Goal: Navigation & Orientation: Find specific page/section

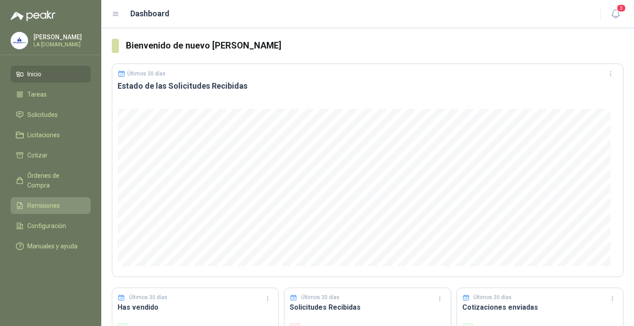
click at [41, 200] on span "Remisiones" at bounding box center [43, 205] width 33 height 10
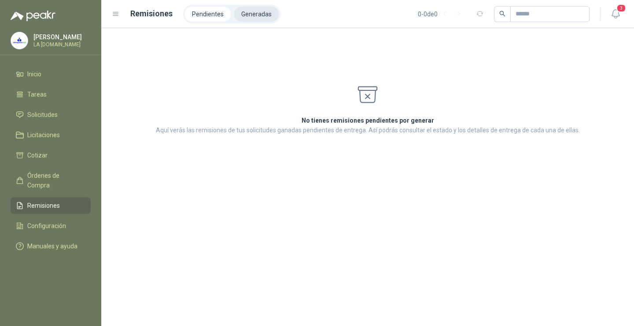
click at [256, 12] on li "Generadas" at bounding box center [256, 14] width 44 height 15
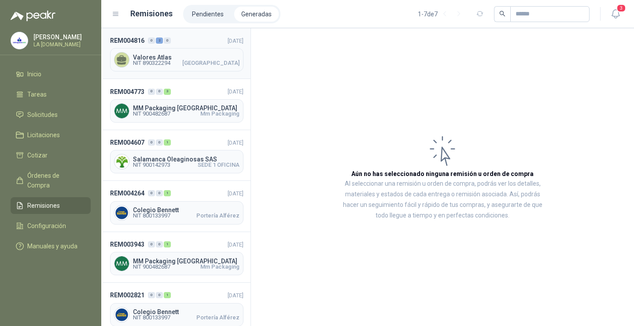
click at [200, 56] on span "Valores Atlas" at bounding box center [186, 57] width 107 height 6
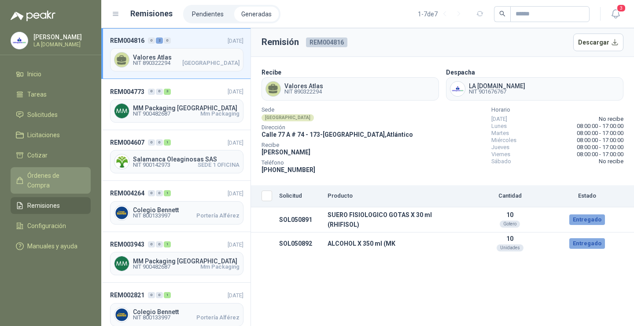
click at [74, 171] on span "Órdenes de Compra" at bounding box center [54, 180] width 55 height 19
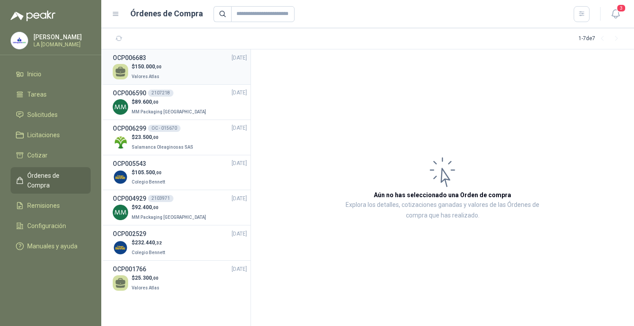
click at [176, 72] on div "$ 150.000 ,00 Valores Atlas" at bounding box center [180, 72] width 134 height 18
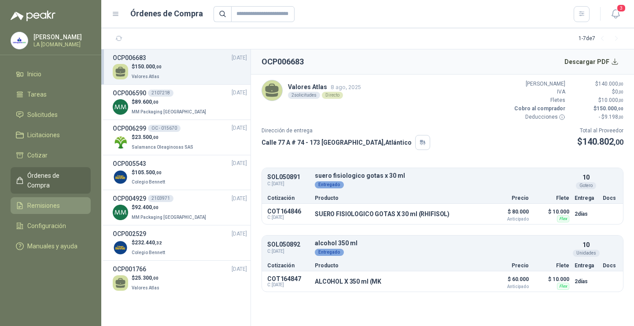
click at [59, 200] on span "Remisiones" at bounding box center [43, 205] width 33 height 10
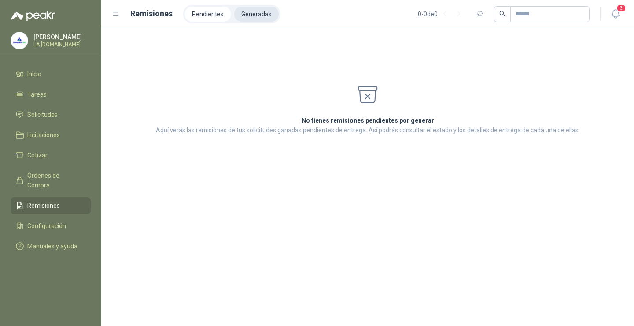
click at [251, 12] on li "Generadas" at bounding box center [256, 14] width 44 height 15
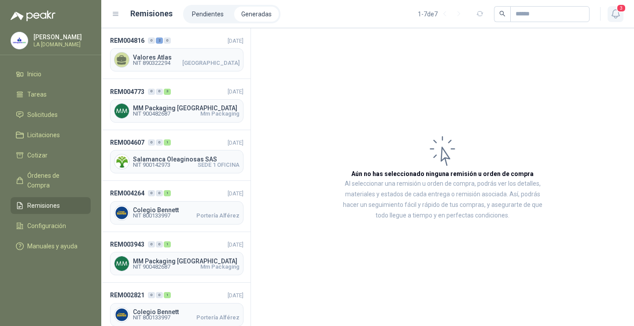
click at [613, 11] on icon "button" at bounding box center [616, 13] width 11 height 11
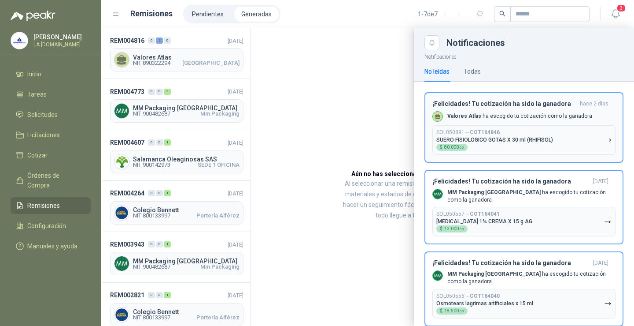
click at [480, 113] on p "Valores Atlas ha escogido tu cotización como la ganadora" at bounding box center [520, 115] width 145 height 7
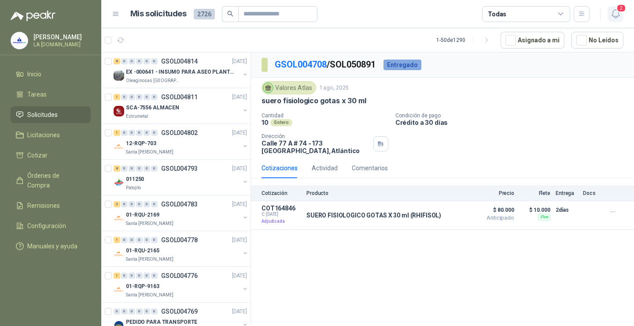
click at [620, 11] on span "2" at bounding box center [622, 8] width 10 height 8
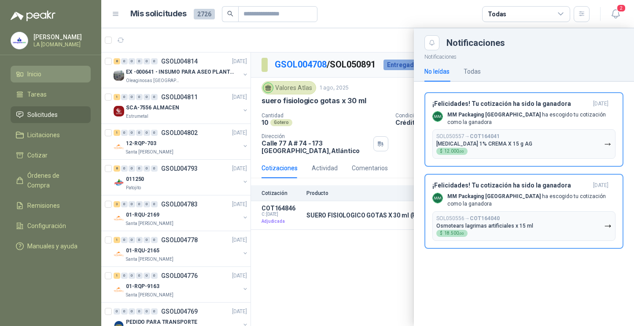
click at [48, 70] on li "Inicio" at bounding box center [51, 74] width 70 height 10
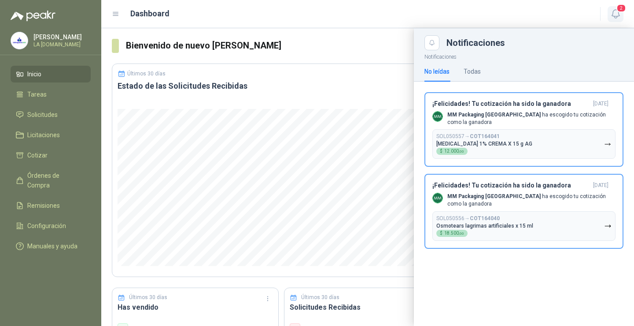
click at [616, 12] on icon "button" at bounding box center [616, 13] width 11 height 11
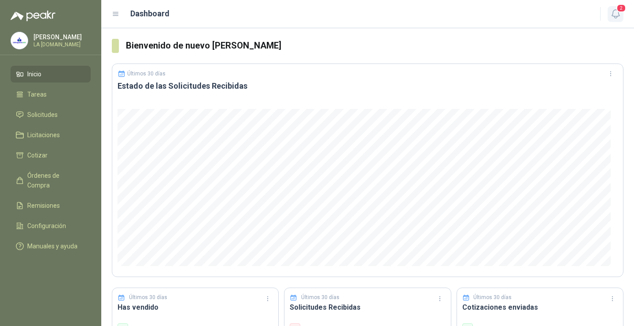
click at [616, 12] on icon "button" at bounding box center [616, 13] width 11 height 11
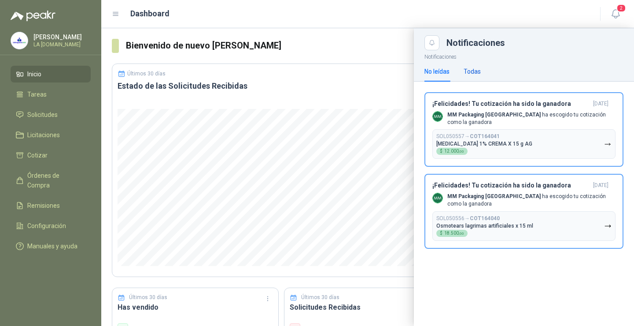
click at [471, 69] on div "Todas" at bounding box center [472, 72] width 17 height 10
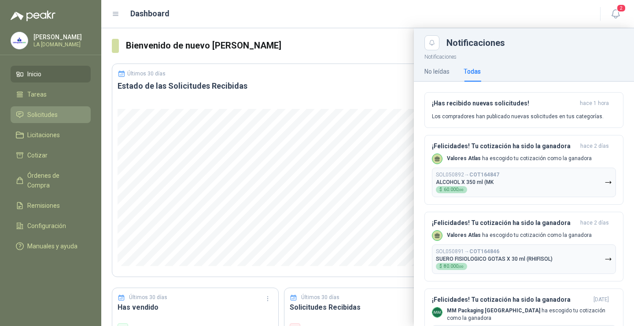
click at [47, 113] on span "Solicitudes" at bounding box center [42, 115] width 30 height 10
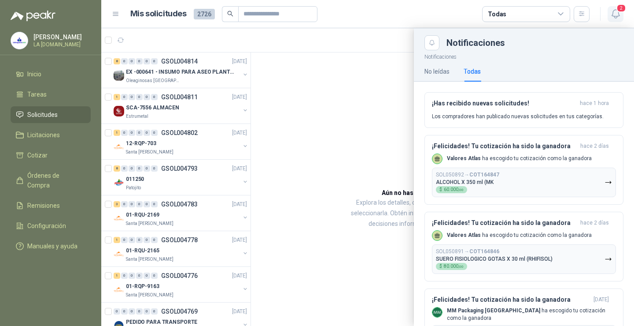
click at [620, 14] on icon "button" at bounding box center [616, 13] width 11 height 11
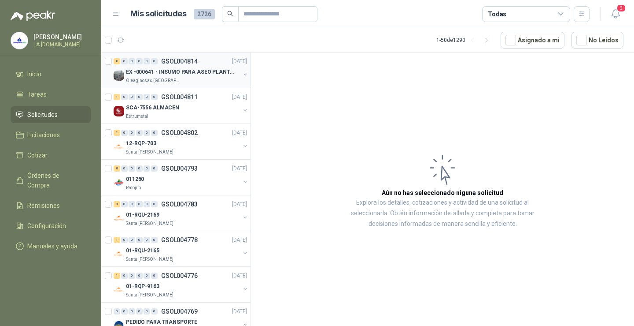
click at [207, 69] on p "EX -000641 - INSUMO PARA ASEO PLANTA EXTRACTORA" at bounding box center [181, 72] width 110 height 8
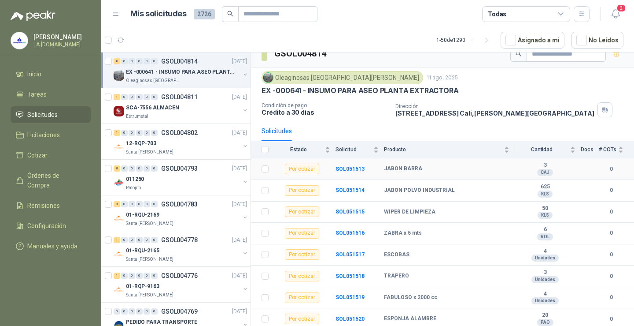
scroll to position [13, 0]
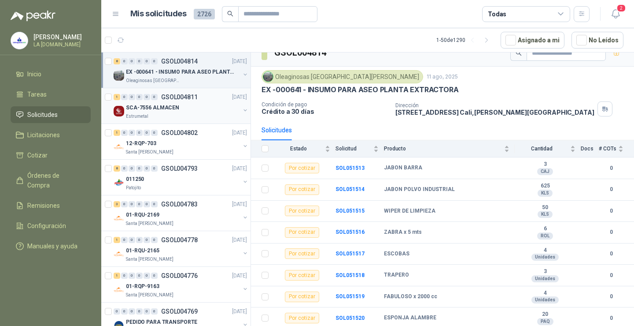
click at [195, 111] on div "SCA-7556 ALMACEN" at bounding box center [183, 107] width 114 height 11
